Goal: Information Seeking & Learning: Learn about a topic

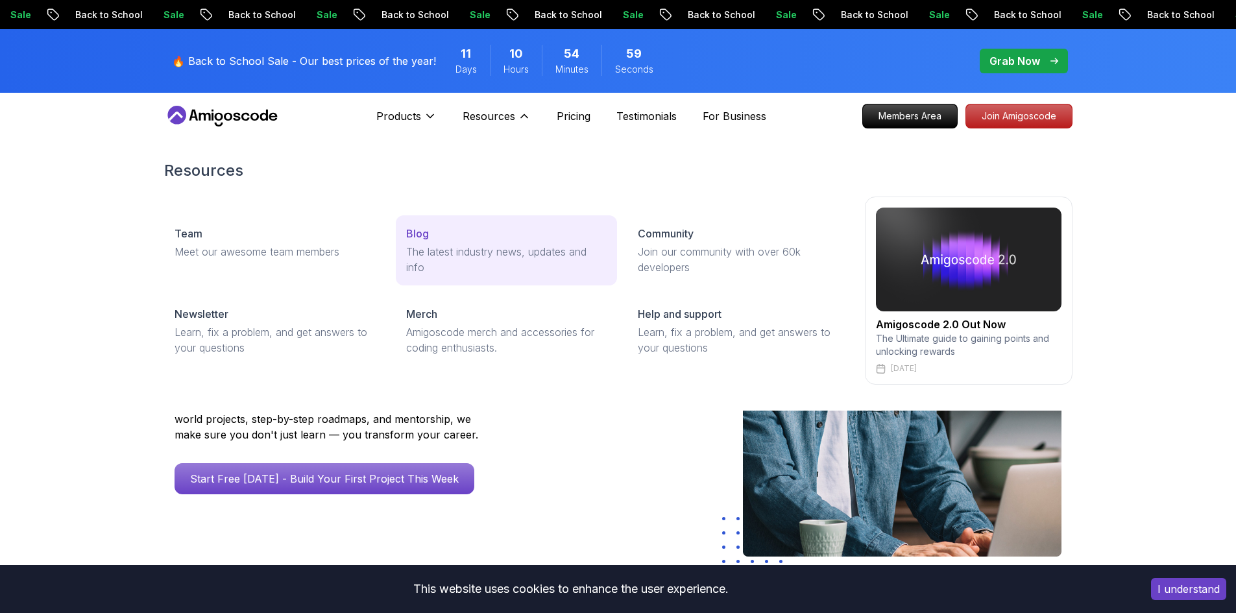
click at [420, 231] on p "Blog" at bounding box center [417, 234] width 23 height 16
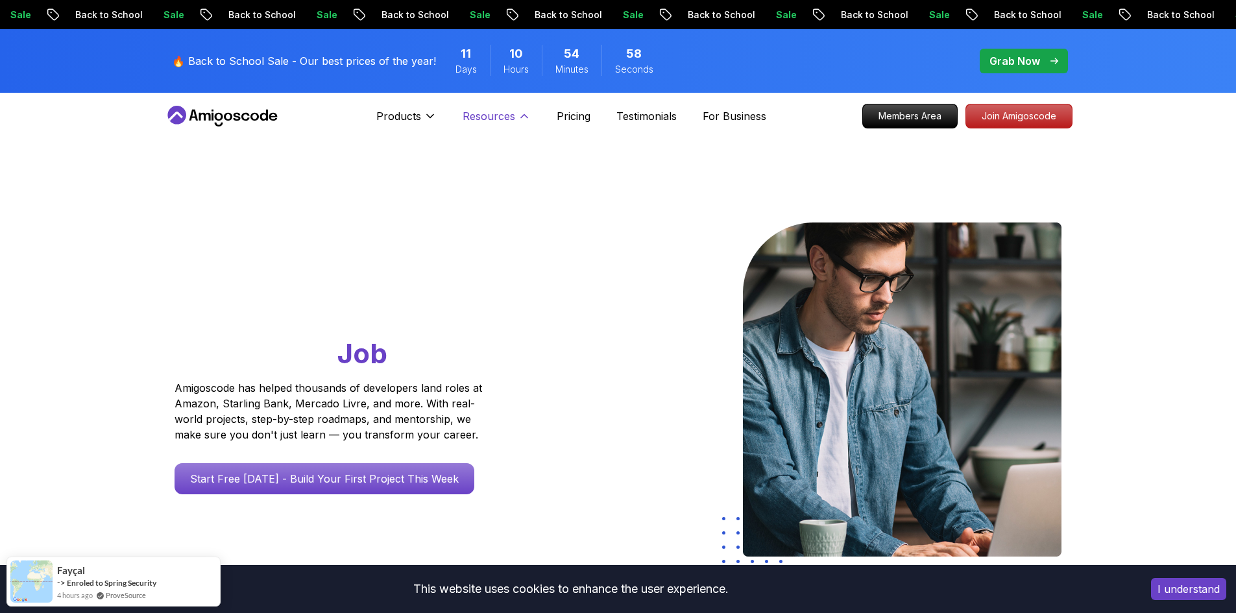
click at [512, 119] on p "Resources" at bounding box center [489, 116] width 53 height 16
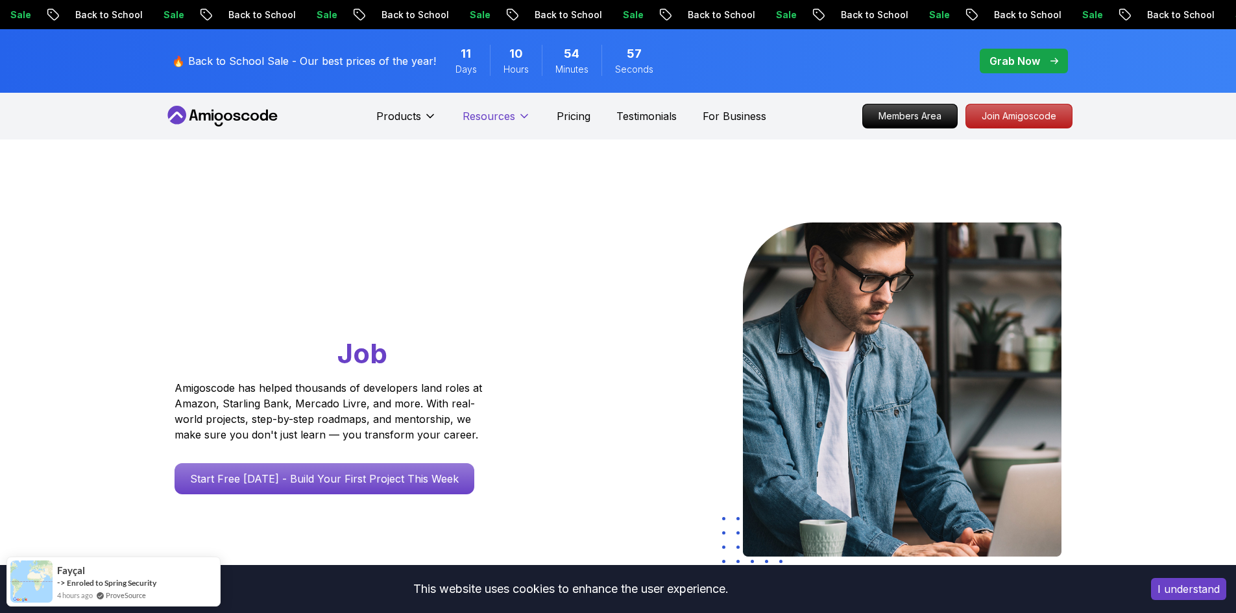
click at [512, 119] on p "Resources" at bounding box center [489, 116] width 53 height 16
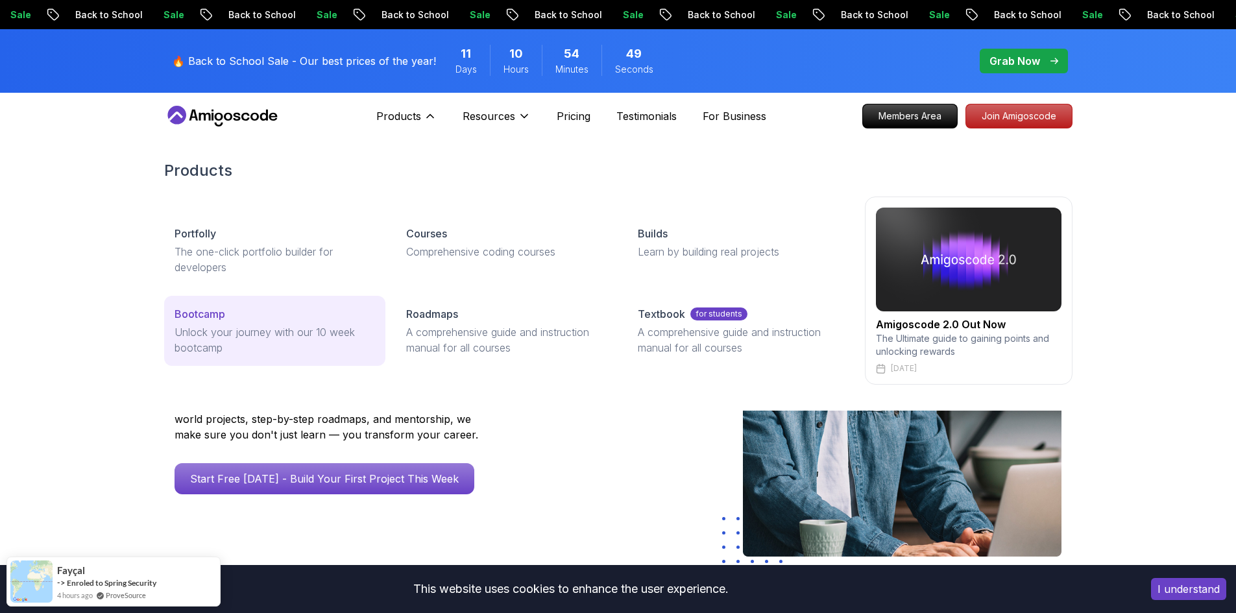
click at [247, 314] on div "Bootcamp" at bounding box center [275, 314] width 200 height 16
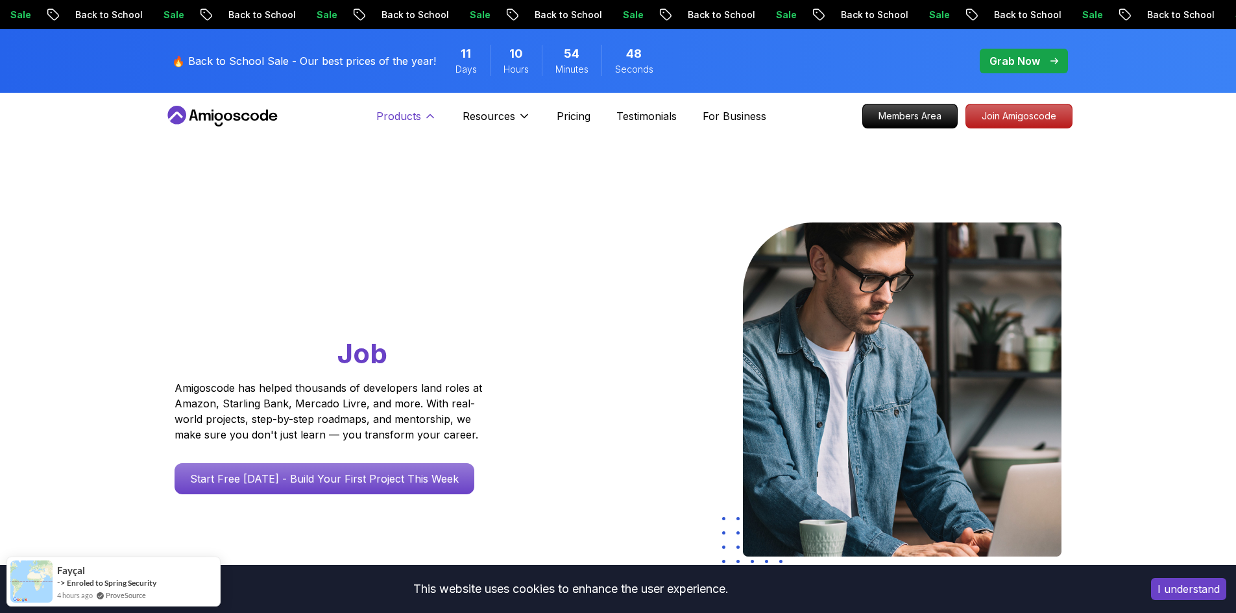
click at [416, 122] on p "Products" at bounding box center [398, 116] width 45 height 16
click at [389, 122] on p "Products" at bounding box center [398, 116] width 45 height 16
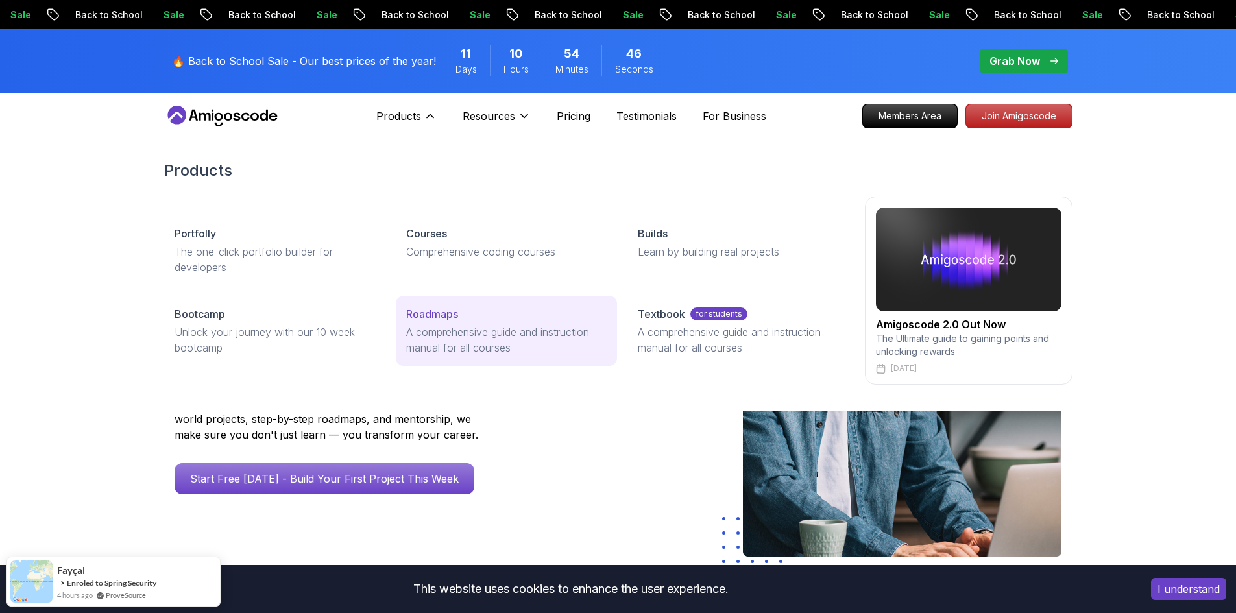
click at [437, 332] on p "A comprehensive guide and instruction manual for all courses" at bounding box center [506, 339] width 200 height 31
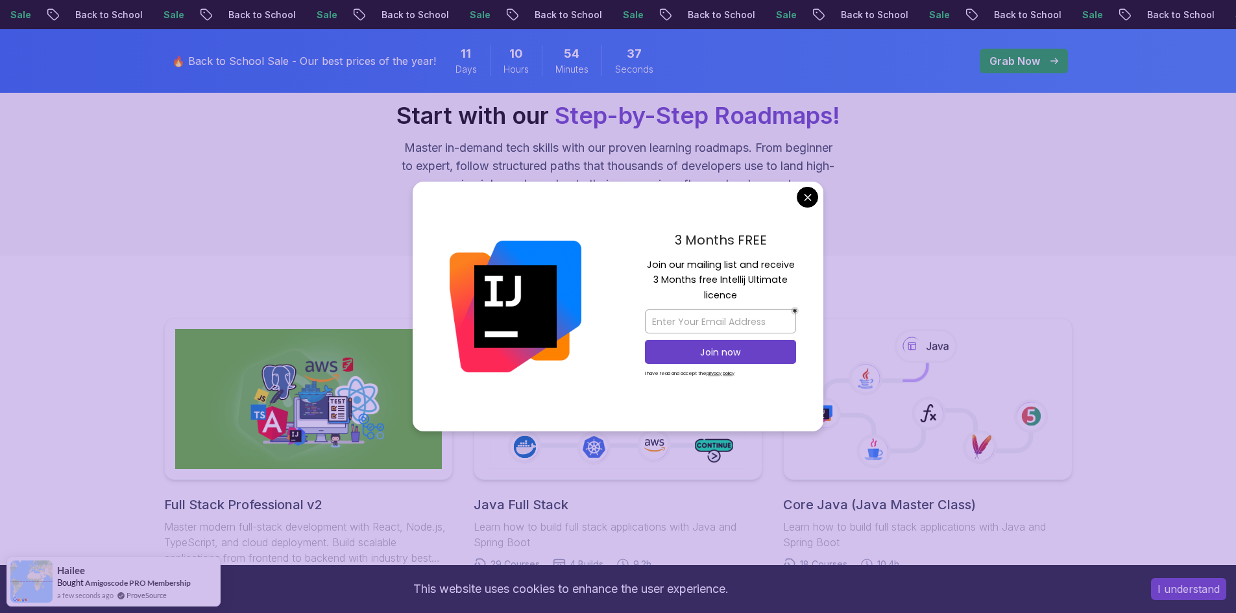
scroll to position [130, 0]
click at [790, 199] on div "3 Months FREE Join our mailing list and receive 3 Months free Intellij Ultimate…" at bounding box center [721, 307] width 206 height 250
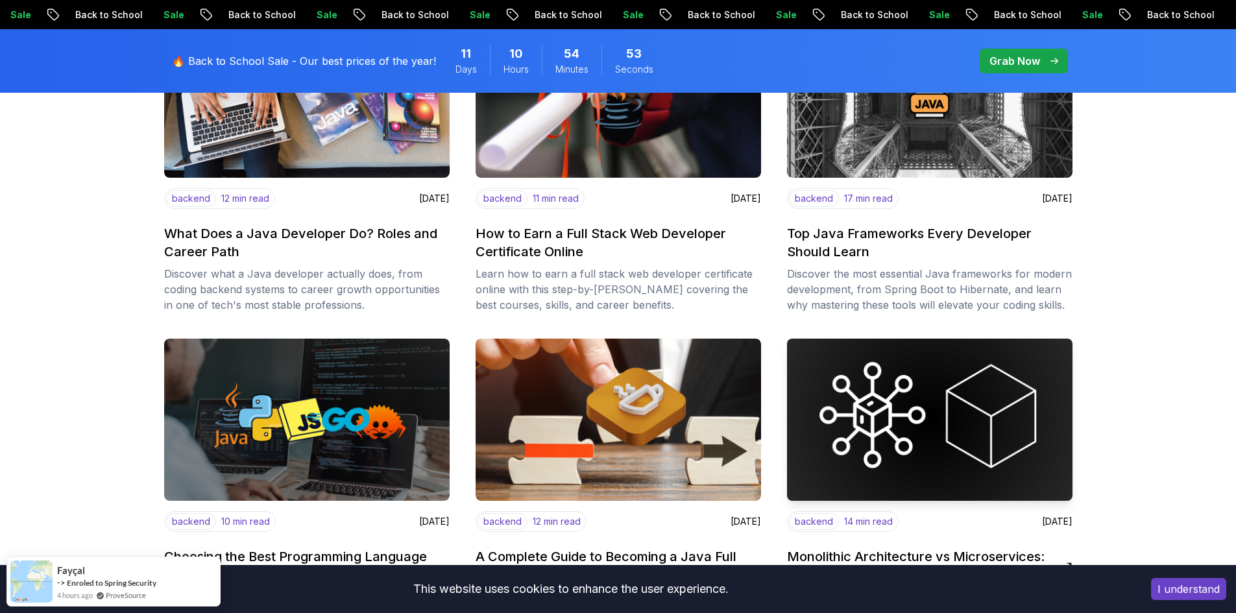
scroll to position [130, 0]
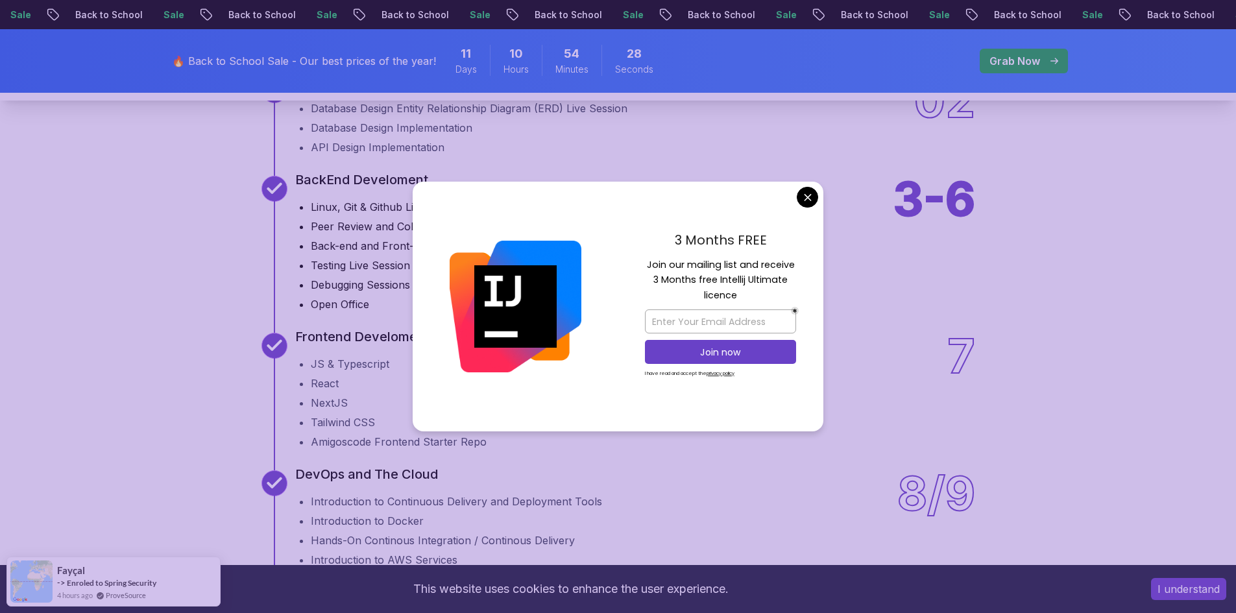
scroll to position [1892, 0]
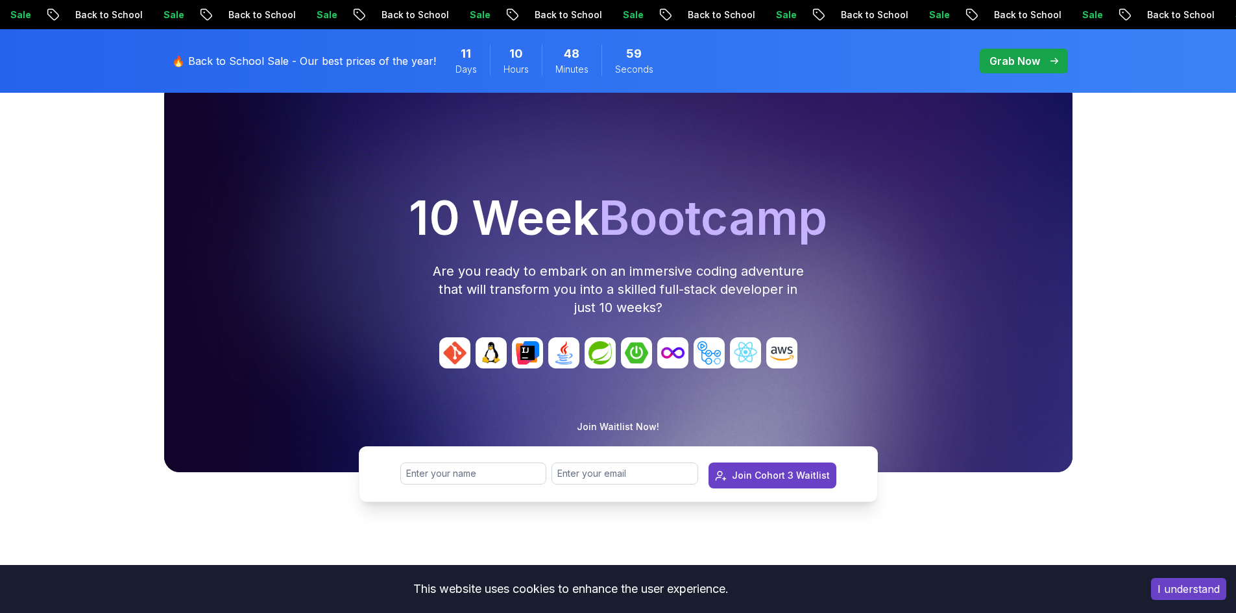
scroll to position [0, 0]
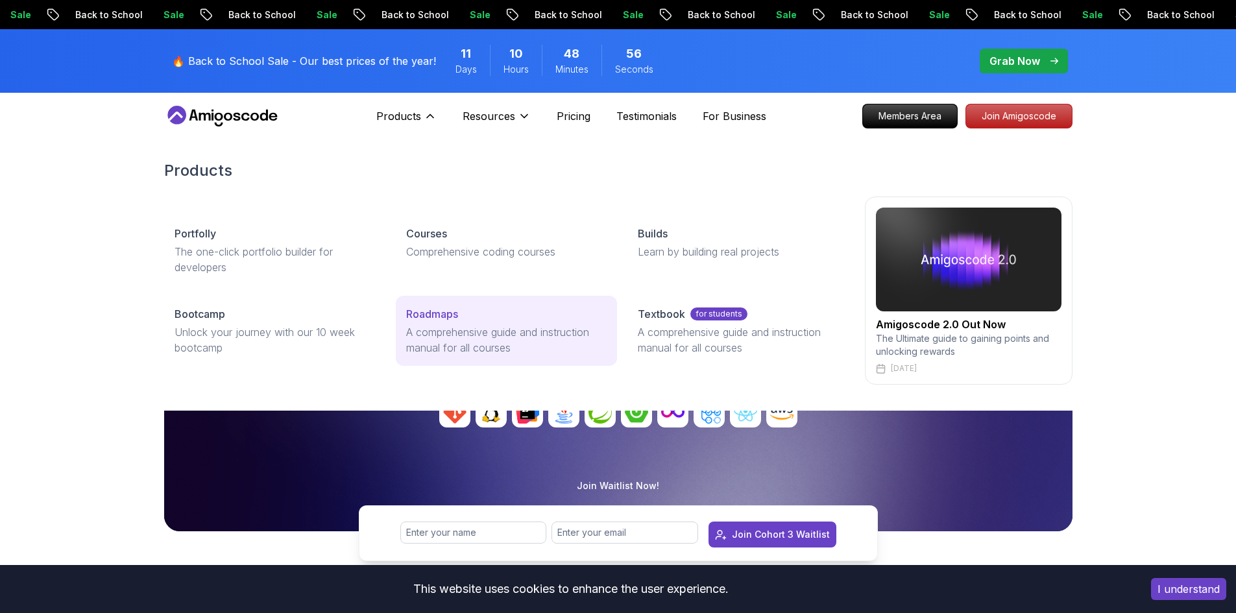
click at [417, 311] on p "Roadmaps" at bounding box center [432, 314] width 52 height 16
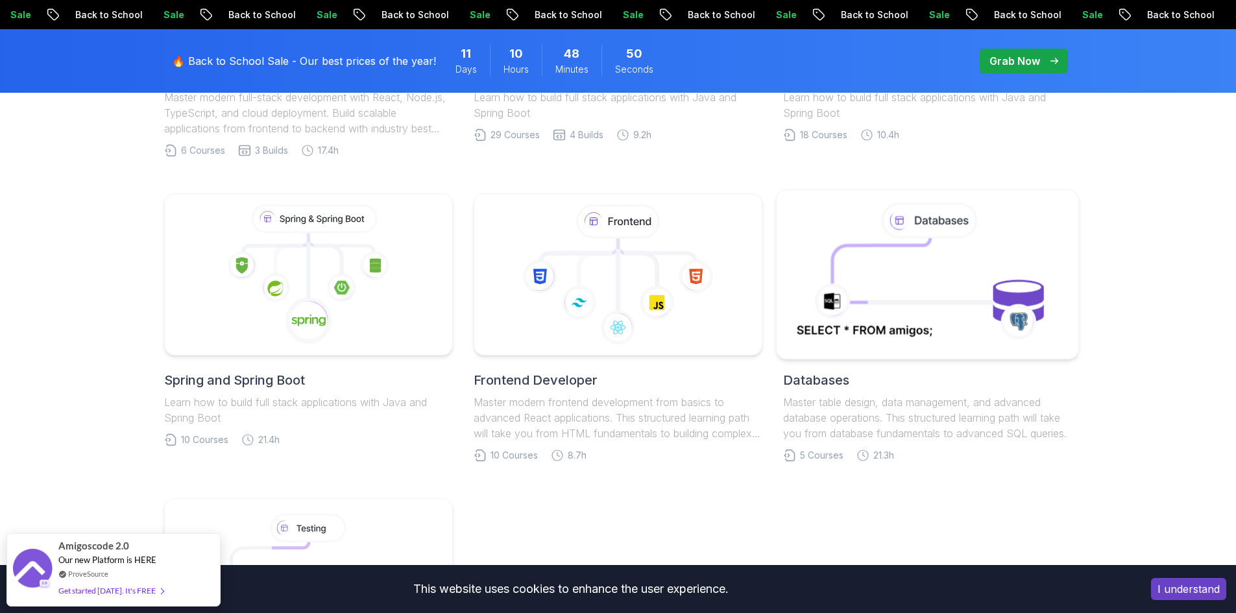
scroll to position [584, 0]
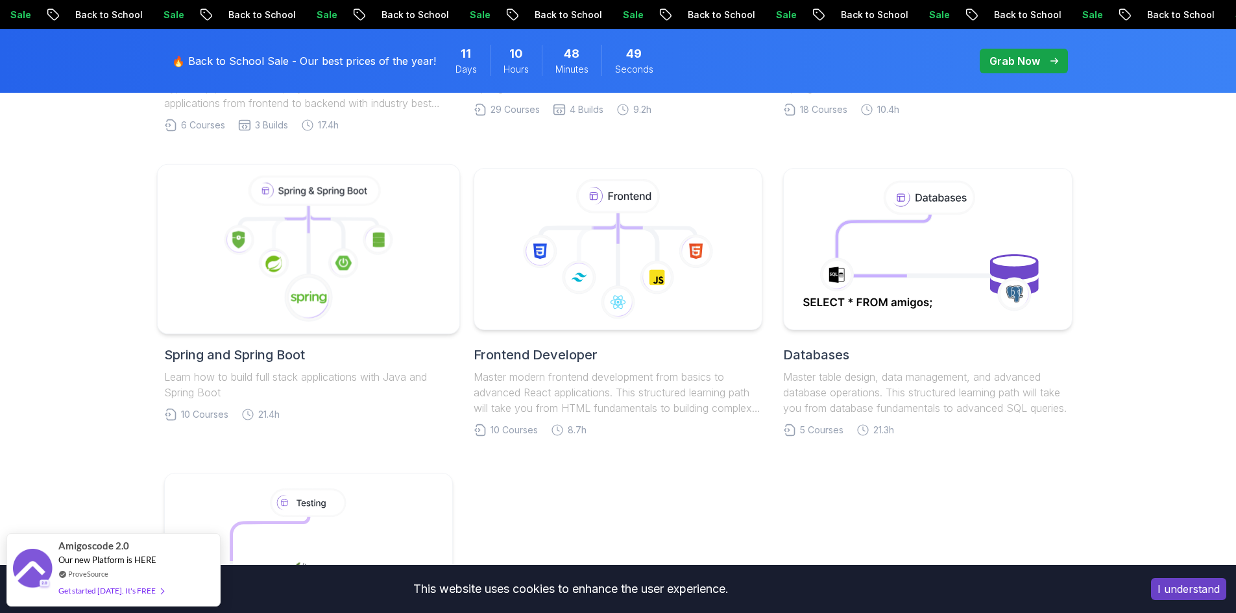
click at [308, 290] on icon at bounding box center [308, 297] width 49 height 49
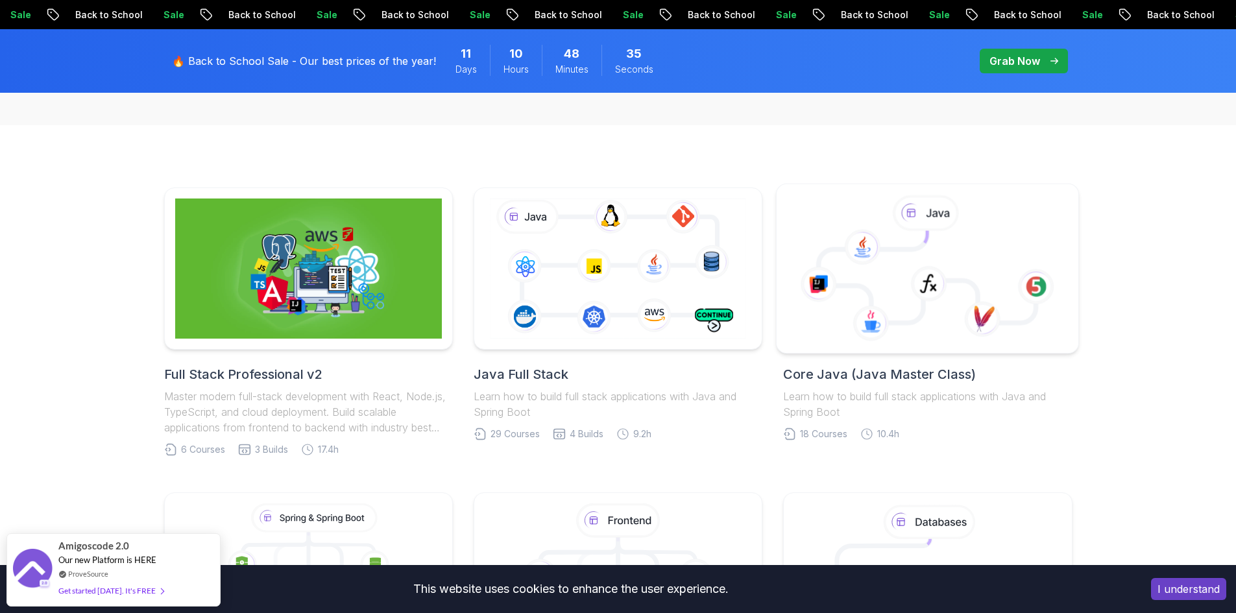
click at [940, 267] on icon at bounding box center [929, 284] width 36 height 36
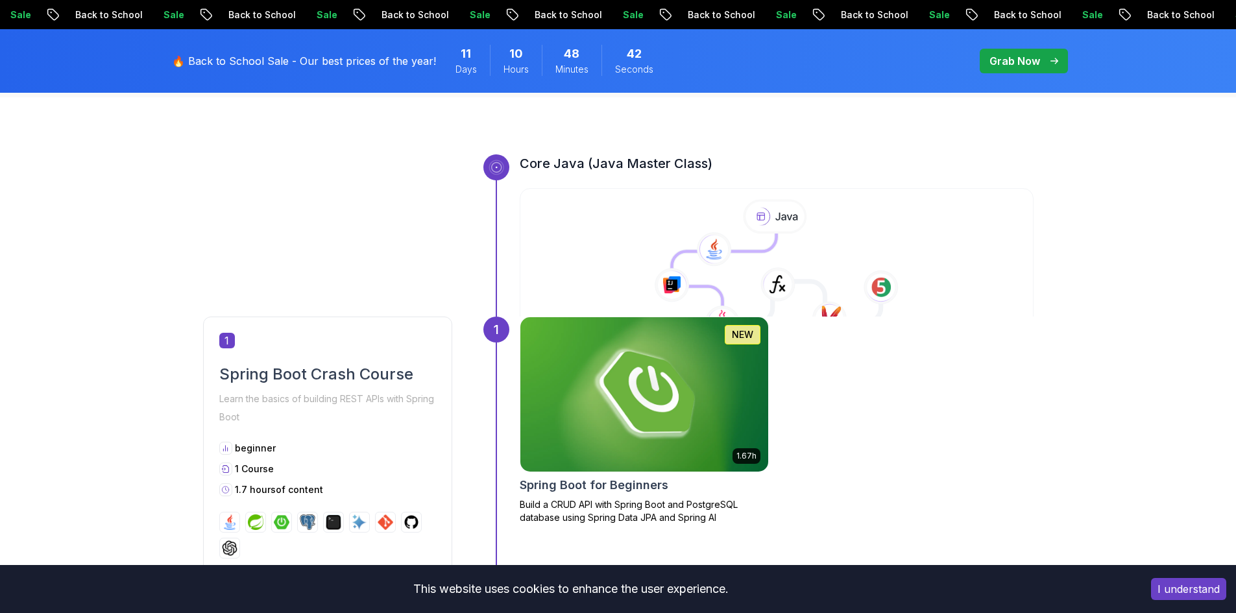
scroll to position [324, 0]
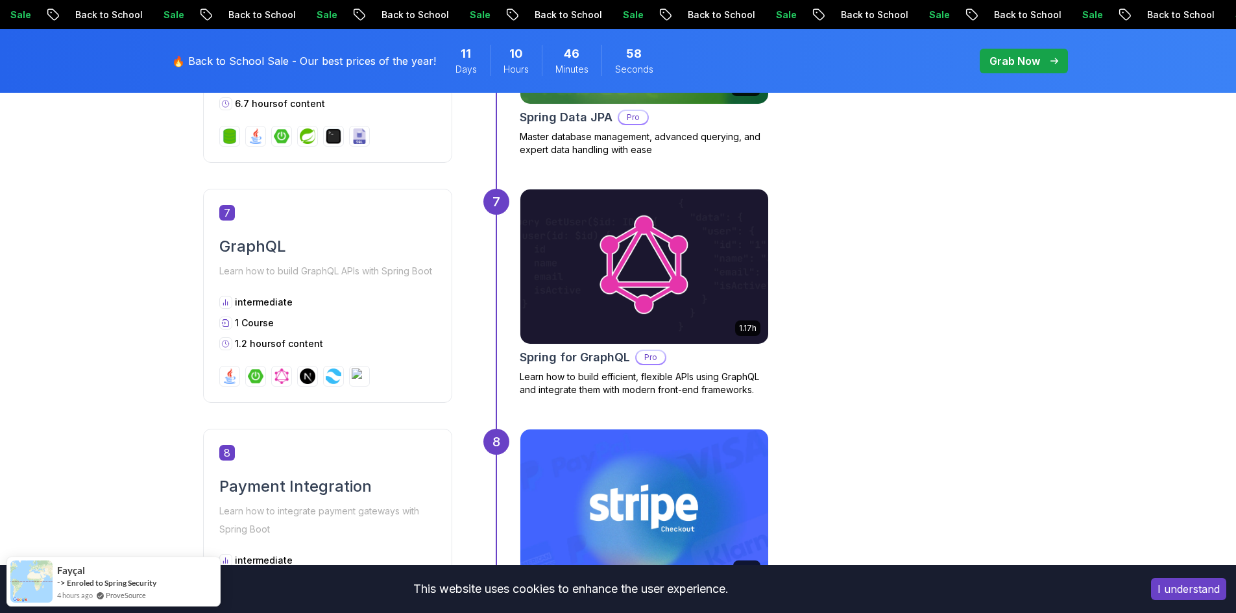
scroll to position [2401, 0]
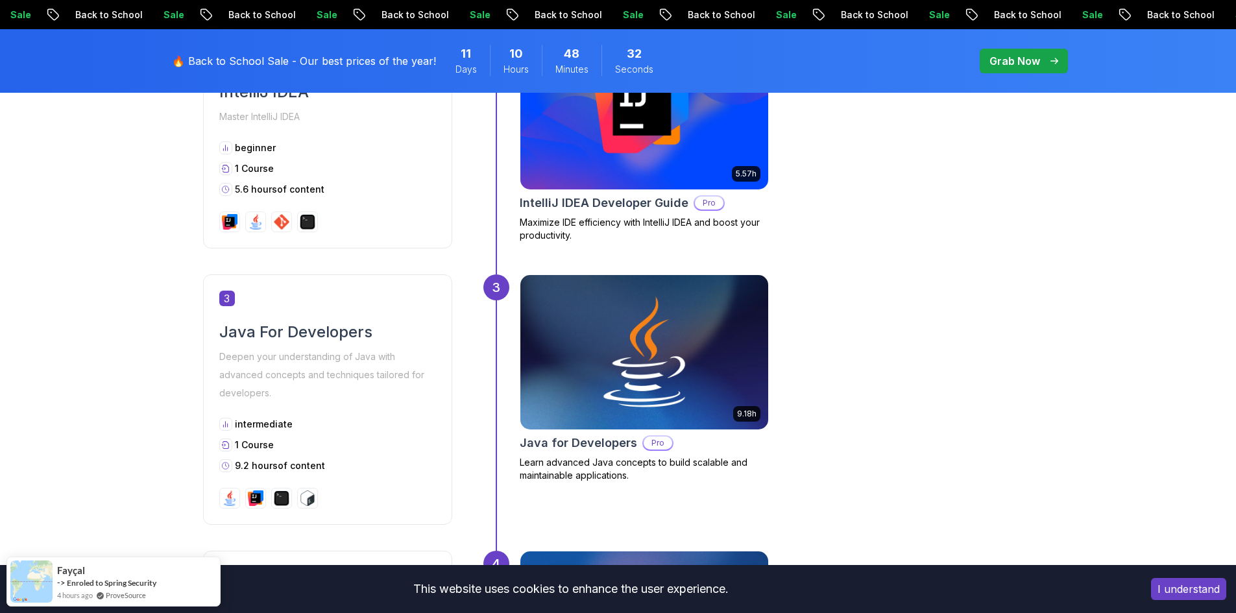
scroll to position [1038, 0]
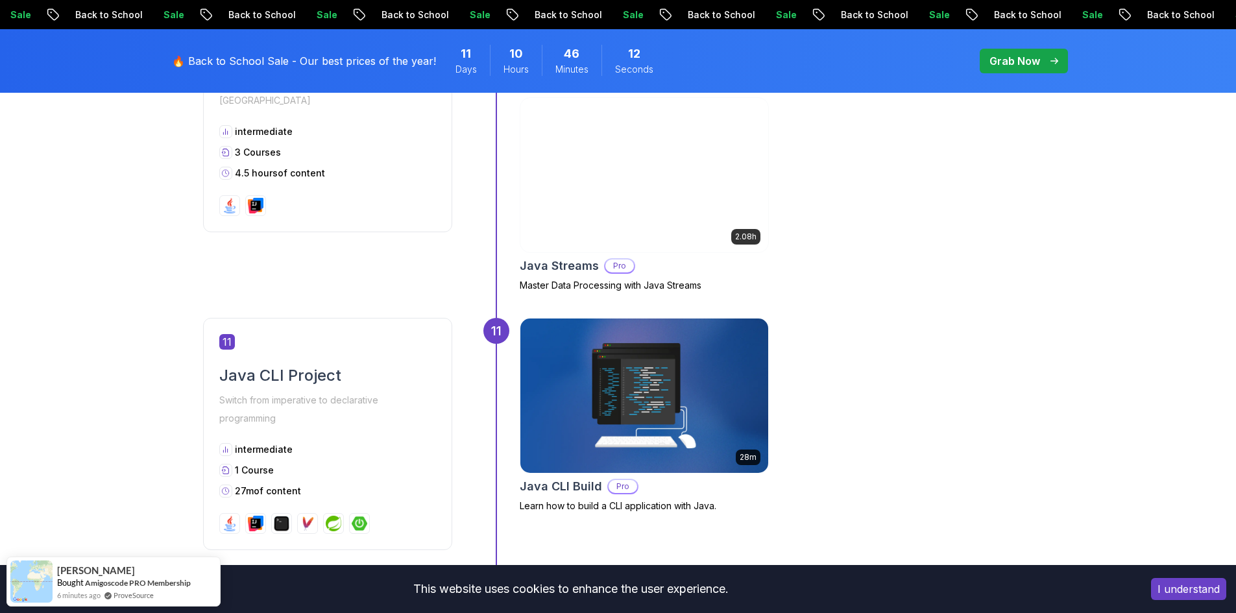
scroll to position [3374, 0]
